Goal: Use online tool/utility: Use online tool/utility

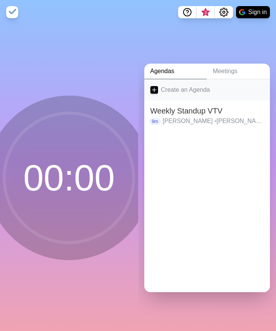
click at [183, 89] on link "Create an Agenda" at bounding box center [207, 89] width 126 height 21
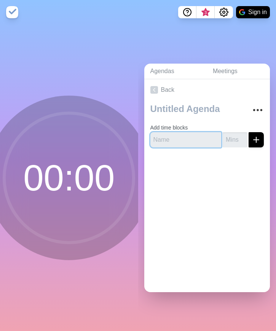
click at [168, 138] on input "text" at bounding box center [185, 139] width 71 height 15
type input "C"
type input "[PERSON_NAME]"
click at [249, 136] on button "submit" at bounding box center [256, 139] width 15 height 15
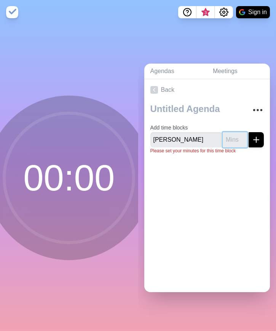
type input "1"
click at [249, 136] on button "submit" at bounding box center [256, 139] width 15 height 15
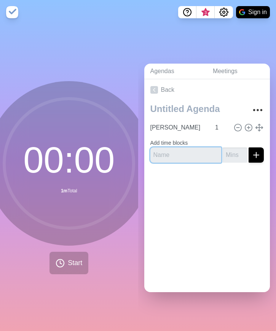
click at [188, 155] on input "text" at bounding box center [185, 154] width 71 height 15
type input "Conall"
click at [223, 151] on input "number" at bounding box center [235, 154] width 24 height 15
type input "1"
click at [252, 150] on icon "submit" at bounding box center [256, 154] width 9 height 9
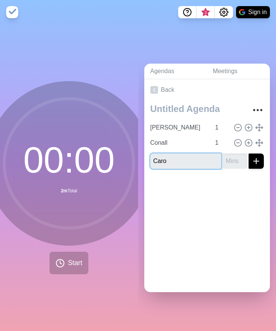
type input "Caro"
click at [224, 157] on input "number" at bounding box center [235, 161] width 24 height 15
type input "1"
click at [252, 158] on icon "submit" at bounding box center [256, 161] width 9 height 9
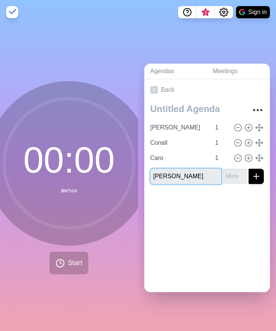
type input "[PERSON_NAME]"
click at [223, 174] on input "number" at bounding box center [235, 176] width 24 height 15
type input "1"
click at [252, 174] on icon "submit" at bounding box center [256, 176] width 9 height 9
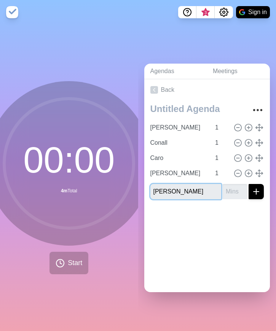
type input "[PERSON_NAME]"
click at [223, 190] on input "number" at bounding box center [235, 191] width 24 height 15
type input "1"
click at [252, 189] on icon "submit" at bounding box center [256, 191] width 9 height 9
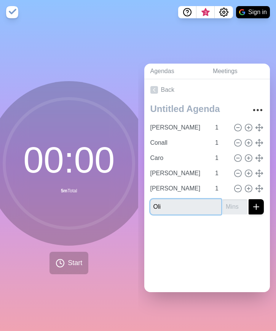
type input "Oli"
click at [225, 203] on input "number" at bounding box center [235, 206] width 24 height 15
type input "1"
click at [252, 204] on icon "submit" at bounding box center [256, 206] width 9 height 9
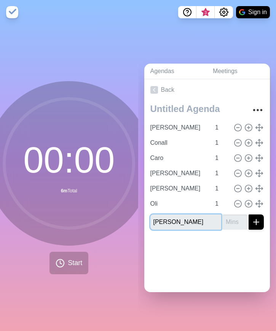
type input "[PERSON_NAME]"
click at [223, 220] on input "number" at bounding box center [235, 221] width 24 height 15
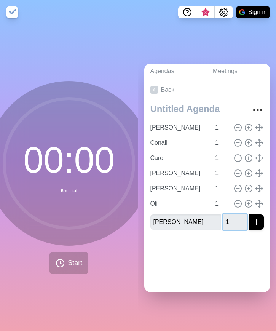
type input "1"
click at [252, 219] on icon "submit" at bounding box center [256, 222] width 9 height 9
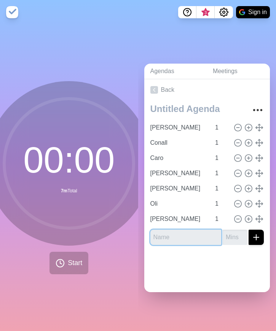
type input "G"
type input "[PERSON_NAME]"
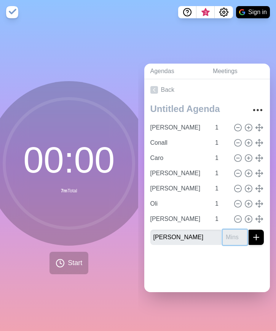
click at [223, 234] on input "number" at bounding box center [235, 237] width 24 height 15
type input "1"
click at [252, 234] on icon "submit" at bounding box center [256, 237] width 9 height 9
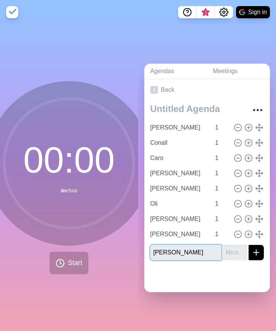
type input "[PERSON_NAME]"
click at [223, 253] on input "number" at bounding box center [235, 252] width 24 height 15
type input "1"
click at [252, 251] on icon "submit" at bounding box center [256, 252] width 9 height 9
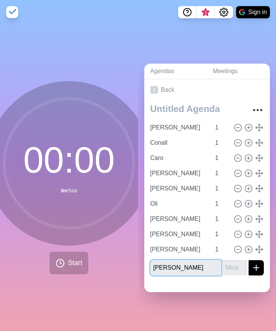
type input "[PERSON_NAME]"
click at [223, 260] on input "number" at bounding box center [235, 267] width 24 height 15
type input "1"
click at [252, 263] on icon "submit" at bounding box center [256, 267] width 9 height 9
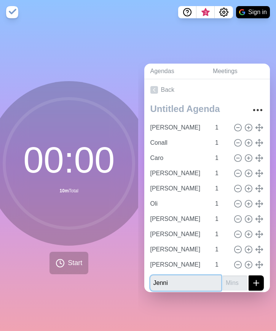
type input "Jenni"
click at [223, 280] on input "number" at bounding box center [235, 282] width 24 height 15
type input "1"
click at [252, 281] on icon "submit" at bounding box center [256, 282] width 9 height 9
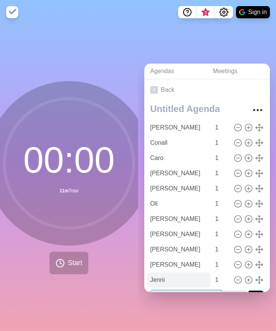
scroll to position [19, 0]
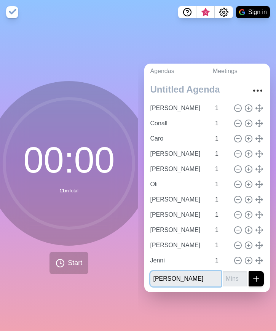
type input "[PERSON_NAME]"
click at [223, 271] on input "number" at bounding box center [235, 278] width 24 height 15
type input "1"
click at [252, 274] on icon "submit" at bounding box center [256, 278] width 9 height 9
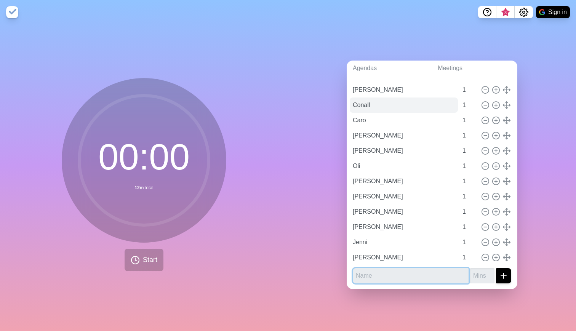
scroll to position [0, 0]
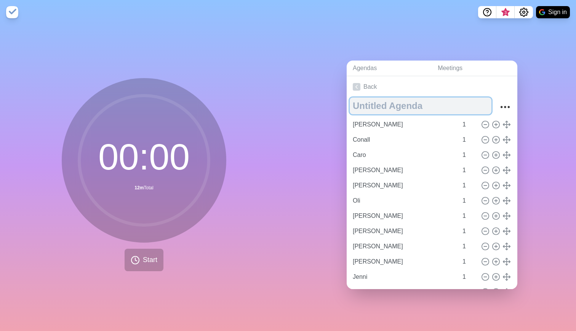
click at [415, 99] on textarea at bounding box center [421, 106] width 142 height 17
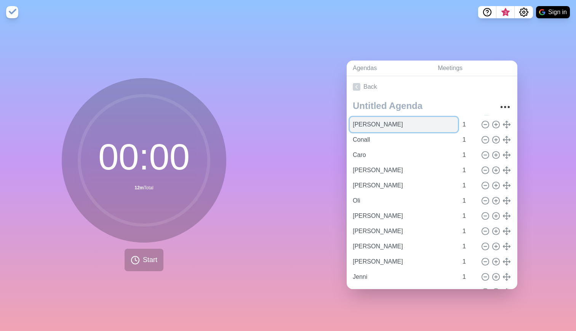
click at [405, 128] on input "[PERSON_NAME]" at bounding box center [404, 124] width 108 height 15
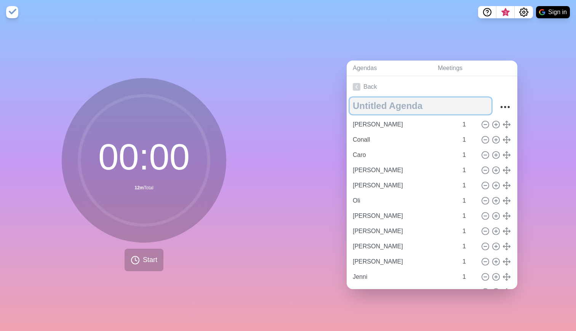
click at [410, 102] on textarea at bounding box center [421, 106] width 142 height 17
type textarea "Weekly"
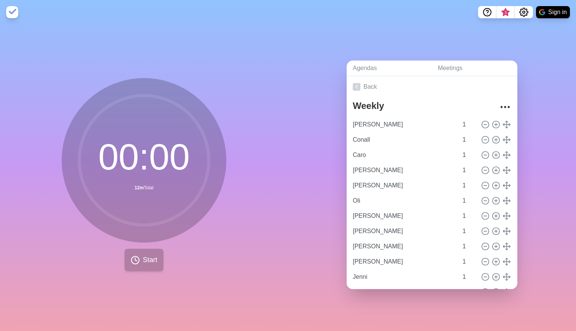
click at [136, 257] on circle at bounding box center [135, 260] width 8 height 8
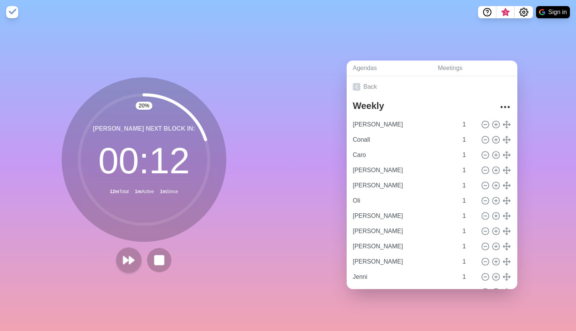
click at [129, 258] on polygon at bounding box center [131, 260] width 5 height 8
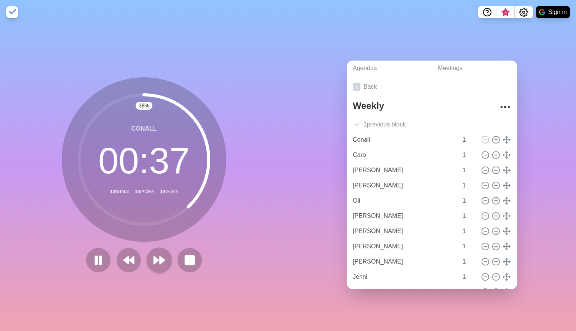
click at [160, 258] on polygon at bounding box center [162, 260] width 5 height 8
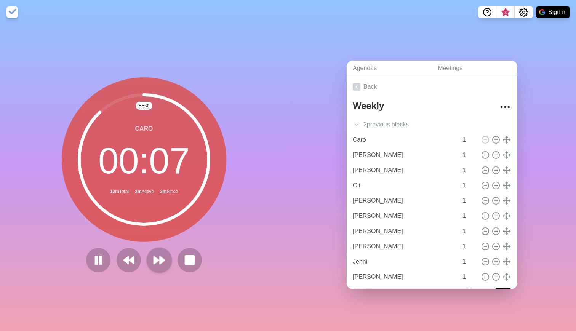
click at [154, 258] on polygon at bounding box center [156, 260] width 5 height 8
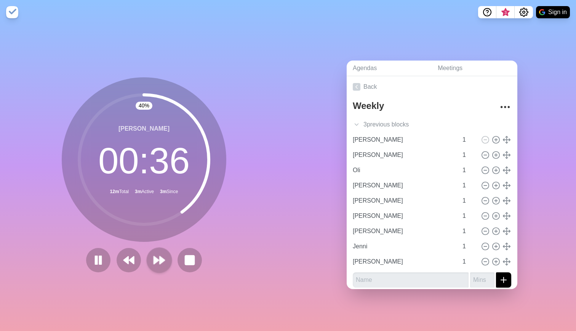
click at [160, 257] on polygon at bounding box center [162, 260] width 5 height 8
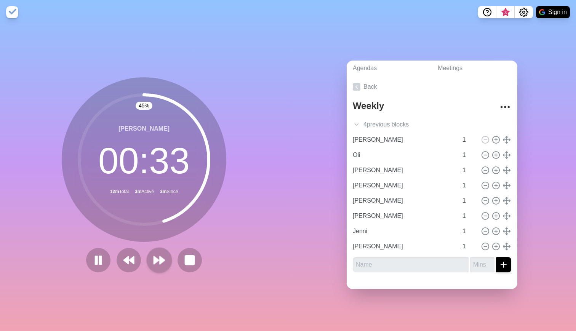
click at [160, 259] on polygon at bounding box center [162, 260] width 5 height 8
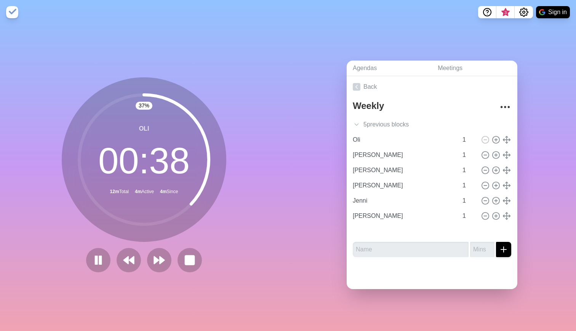
type input "[PERSON_NAME]"
type input "Jenni"
drag, startPoint x: 497, startPoint y: 214, endPoint x: 492, endPoint y: 181, distance: 33.5
click at [492, 181] on div "[PERSON_NAME] 1 Conall 1 Caro 1 [PERSON_NAME] 1 Philipp 1 Oli 1 Marc 1 [PERSON_…" at bounding box center [432, 185] width 158 height 107
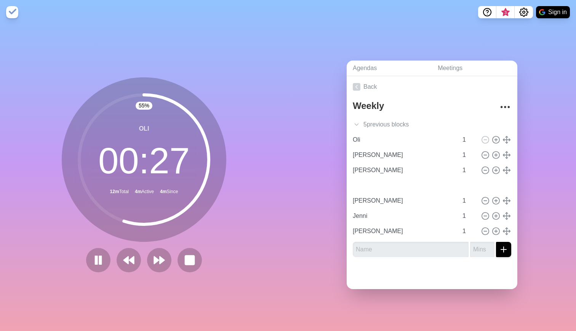
type input "[PERSON_NAME]"
type input "Jenni"
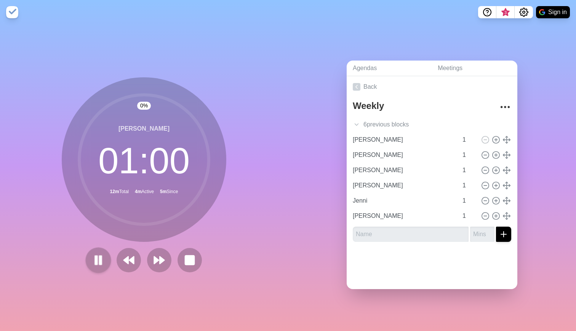
click at [99, 261] on rect at bounding box center [100, 260] width 2 height 8
click at [95, 258] on polygon at bounding box center [98, 260] width 8 height 10
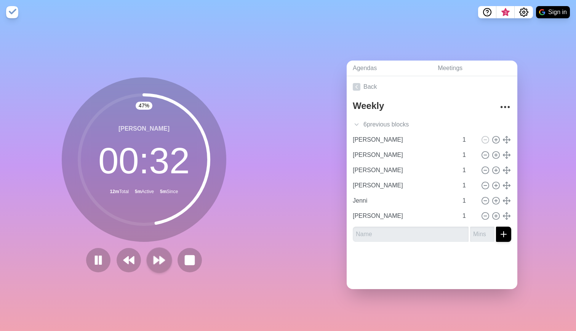
click at [157, 261] on icon at bounding box center [159, 260] width 13 height 13
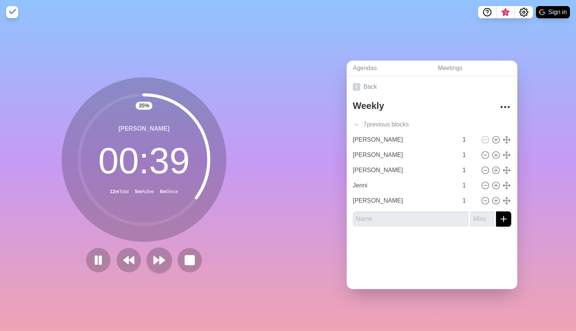
click at [156, 259] on icon at bounding box center [159, 260] width 13 height 13
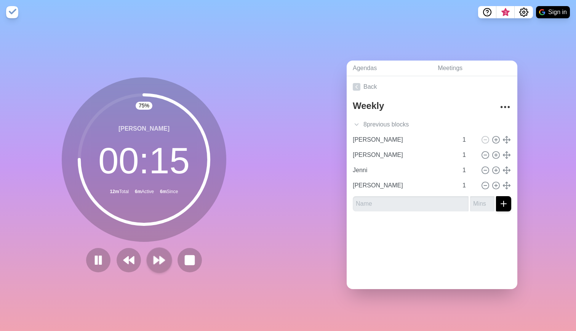
click at [160, 258] on polygon at bounding box center [162, 260] width 5 height 8
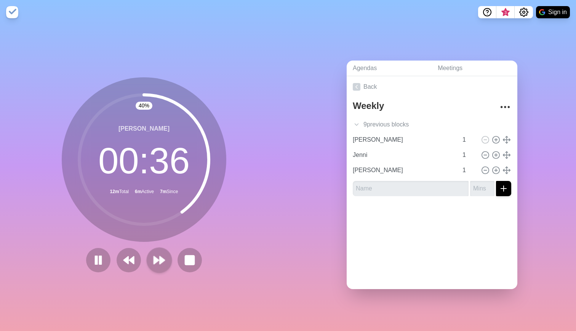
click at [160, 260] on polygon at bounding box center [162, 260] width 5 height 8
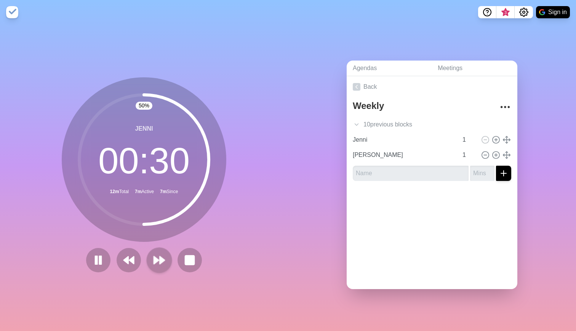
click at [160, 260] on polygon at bounding box center [162, 260] width 5 height 8
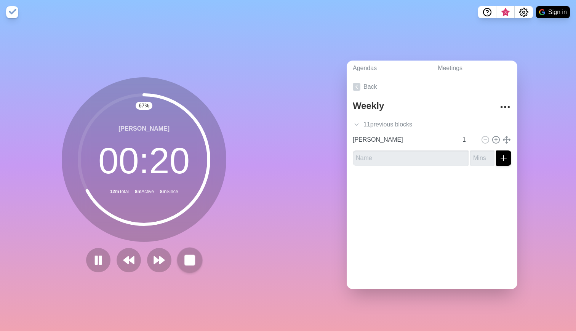
click at [198, 255] on button at bounding box center [190, 260] width 26 height 26
